Goal: Transaction & Acquisition: Purchase product/service

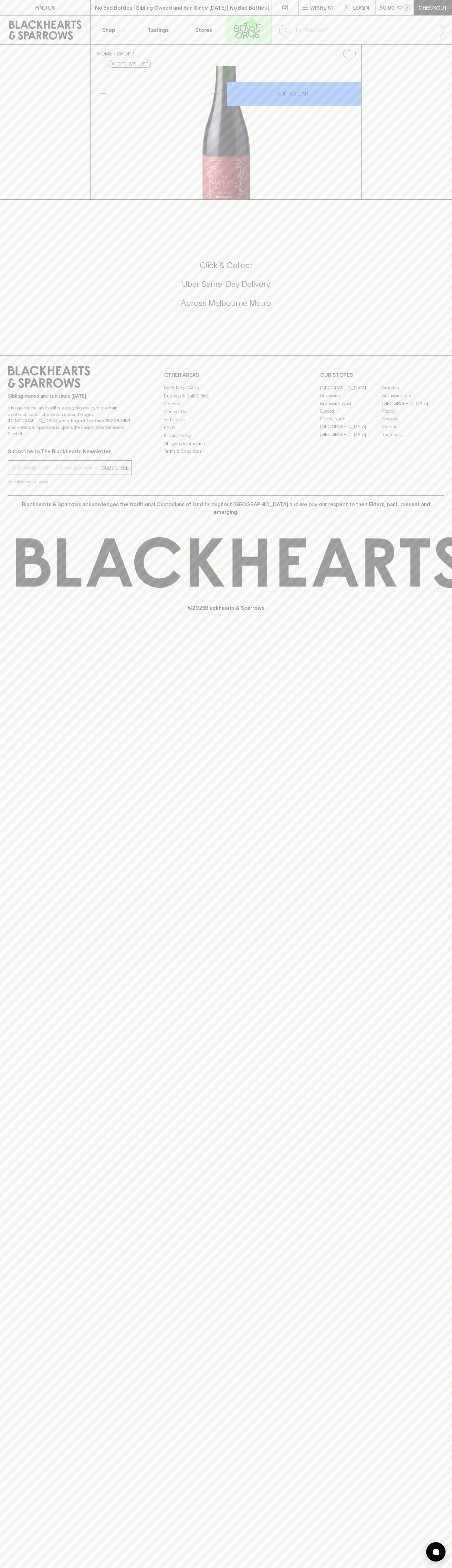
click at [264, 19] on icon at bounding box center [247, 28] width 37 height 21
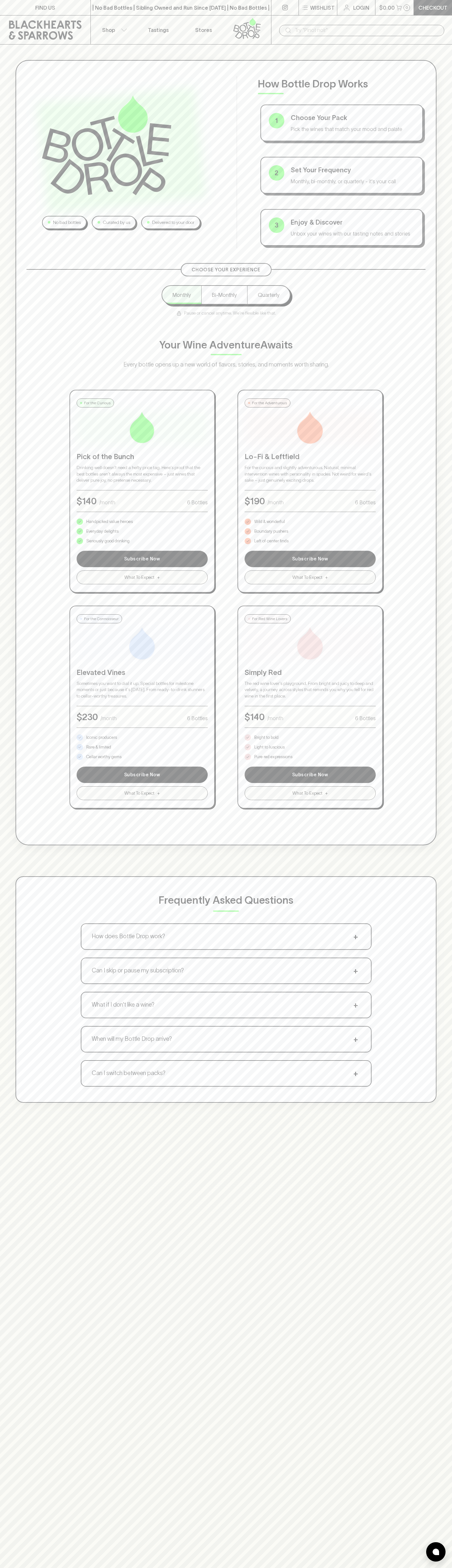
click at [442, 1567] on html "FIND US | No Bad Bottles | Sibling Owned and Run Since [DATE] | No Bad Bottles …" at bounding box center [226, 1013] width 452 height 2027
click at [305, 1567] on html "FIND US | No Bad Bottles | Sibling Owned and Run Since [DATE] | No Bad Bottles …" at bounding box center [226, 1013] width 452 height 2027
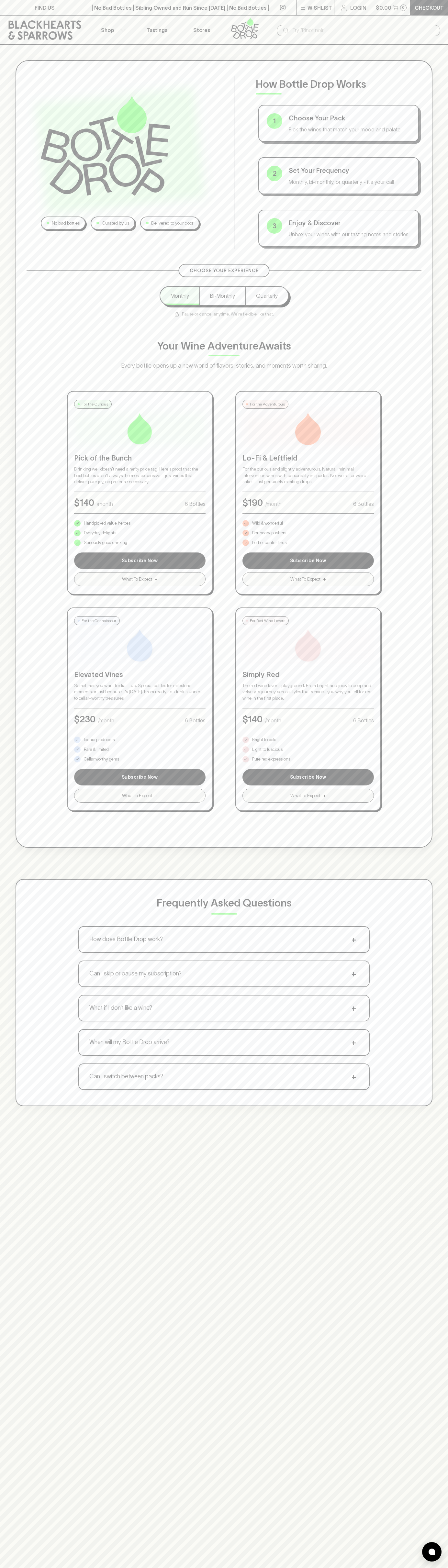
click at [14, 1001] on div "No bad bottles Curated by us Delivered to your door How Bottle Drop Works 1 Cho…" at bounding box center [224, 583] width 448 height 1077
click at [271, 759] on p "Pure red expressions" at bounding box center [271, 759] width 38 height 7
